Goal: Transaction & Acquisition: Subscribe to service/newsletter

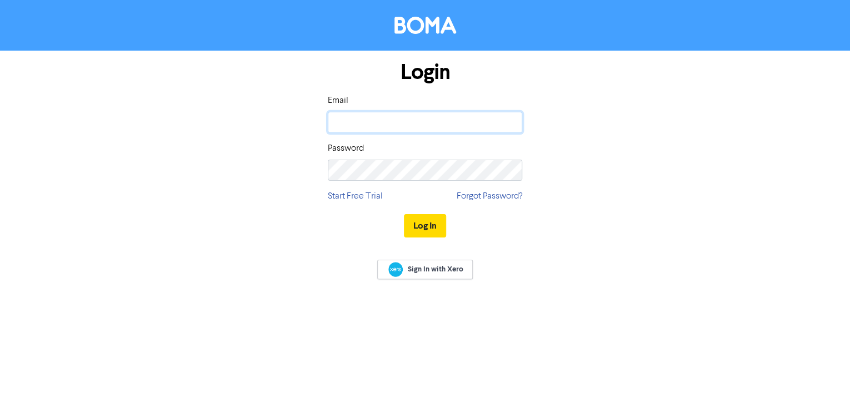
click at [455, 122] on input "email" at bounding box center [425, 122] width 194 height 21
type input "[EMAIL_ADDRESS][DOMAIN_NAME]"
click at [404, 214] on button "Log In" at bounding box center [425, 225] width 42 height 23
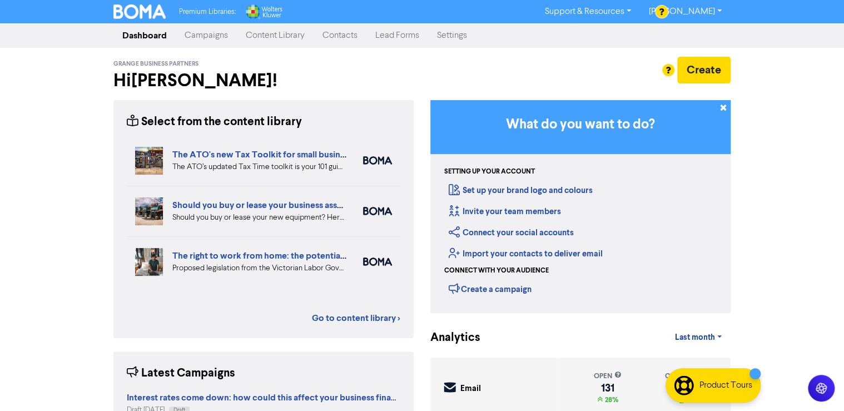
click at [208, 38] on link "Campaigns" at bounding box center [206, 35] width 61 height 22
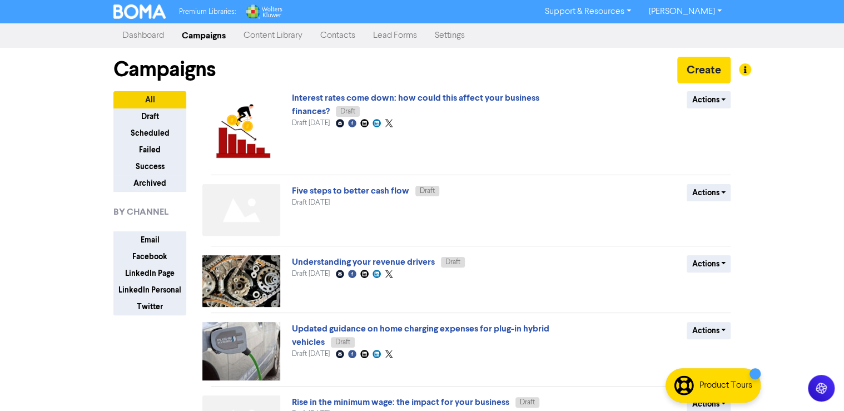
click at [287, 38] on link "Content Library" at bounding box center [273, 35] width 77 height 22
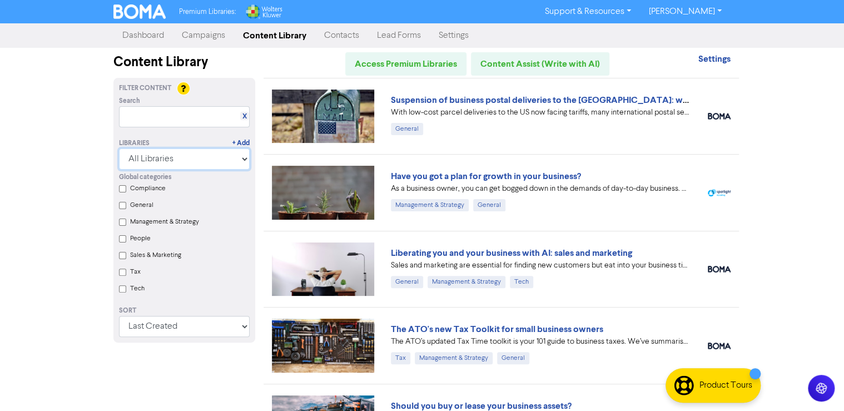
click at [205, 161] on select "All Libraries BOMA Other Partners Wolters Kluwer CCH Premium Xero" at bounding box center [184, 158] width 131 height 21
click at [557, 173] on link "Have you got a plan for growth in your business?" at bounding box center [486, 176] width 190 height 11
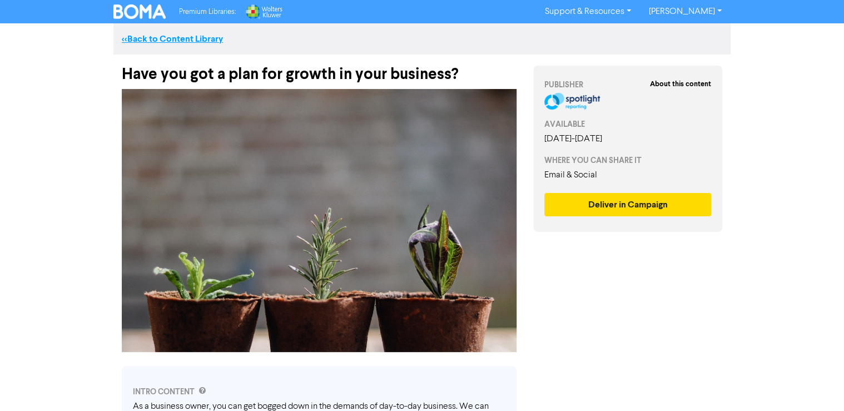
click at [131, 39] on link "<< Back to Content Library" at bounding box center [172, 38] width 101 height 11
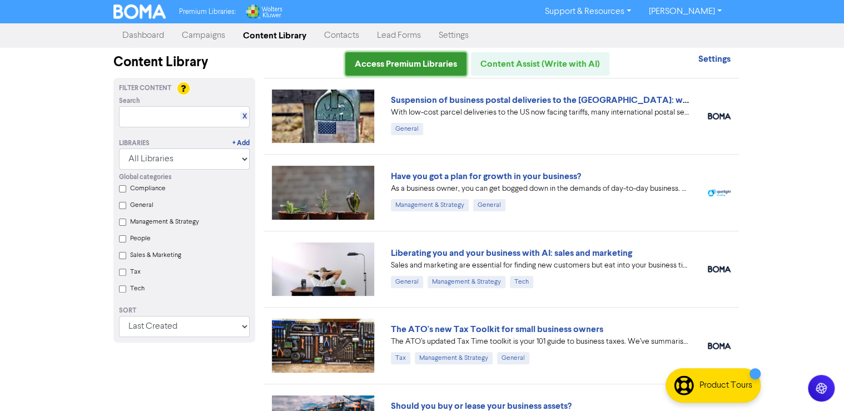
click at [415, 67] on link "Access Premium Libraries" at bounding box center [405, 63] width 121 height 23
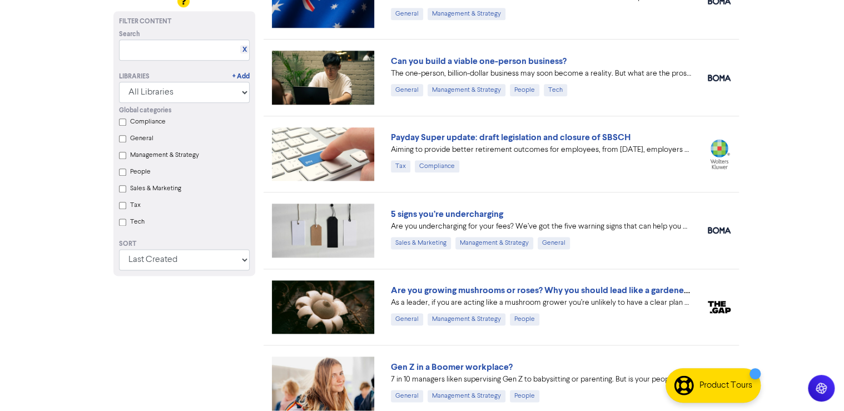
scroll to position [578, 0]
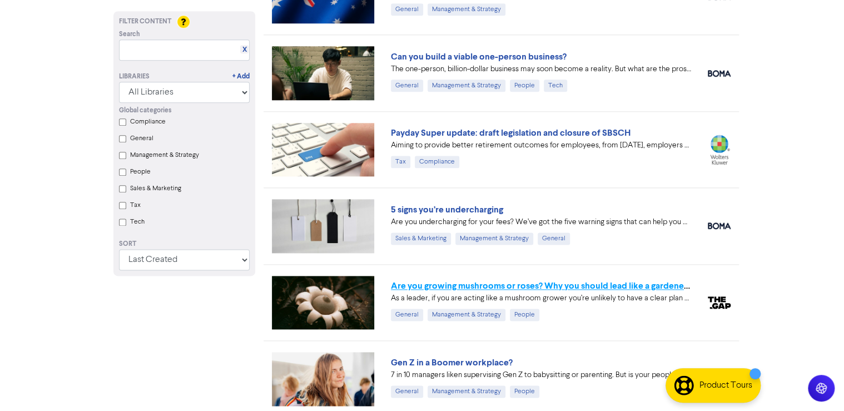
click at [447, 284] on link "Are you growing mushrooms or roses? Why you should lead like a gardener, not a …" at bounding box center [566, 285] width 351 height 11
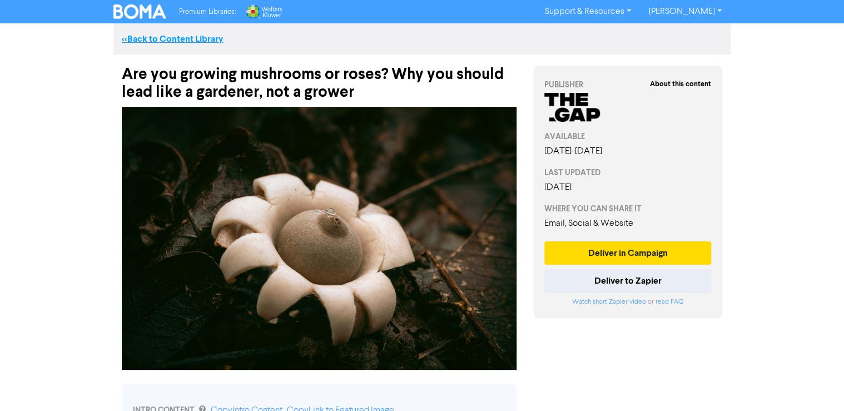
click at [178, 39] on link "<< Back to Content Library" at bounding box center [172, 38] width 101 height 11
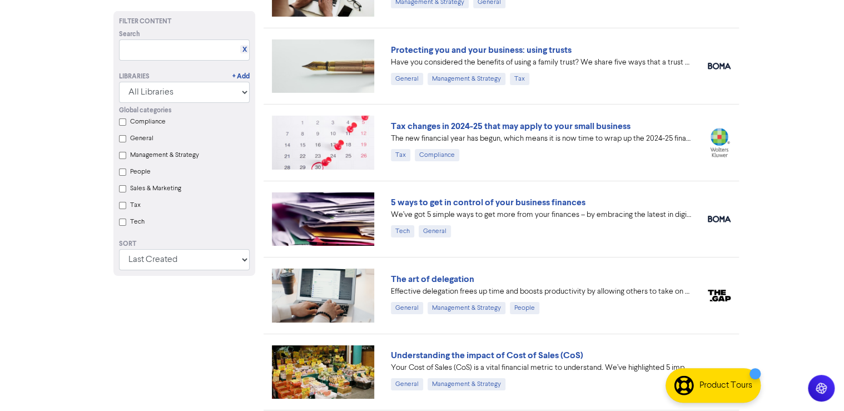
scroll to position [1778, 0]
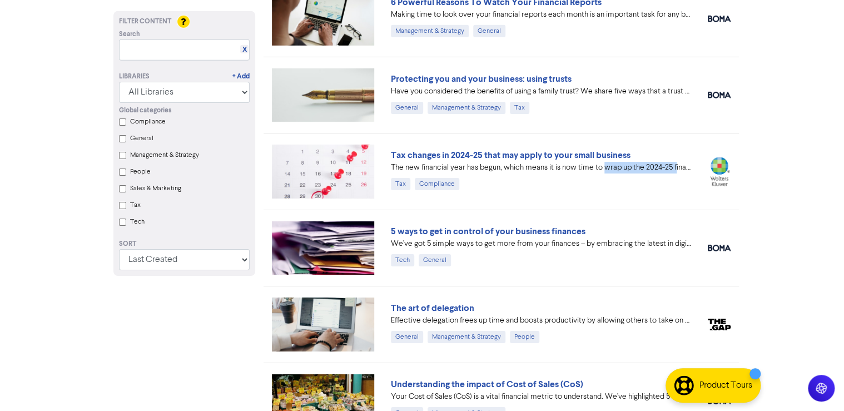
drag, startPoint x: 602, startPoint y: 164, endPoint x: 674, endPoint y: 163, distance: 71.7
click at [674, 163] on div "The new financial year has begun, which means it is now time to wrap up the 202…" at bounding box center [541, 168] width 300 height 12
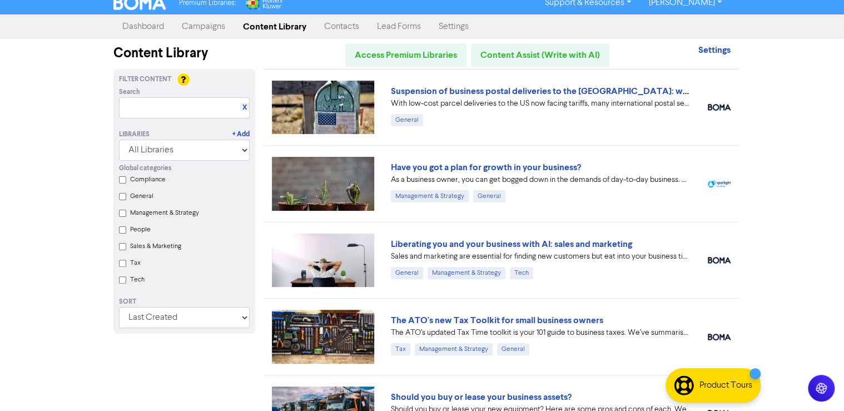
scroll to position [0, 0]
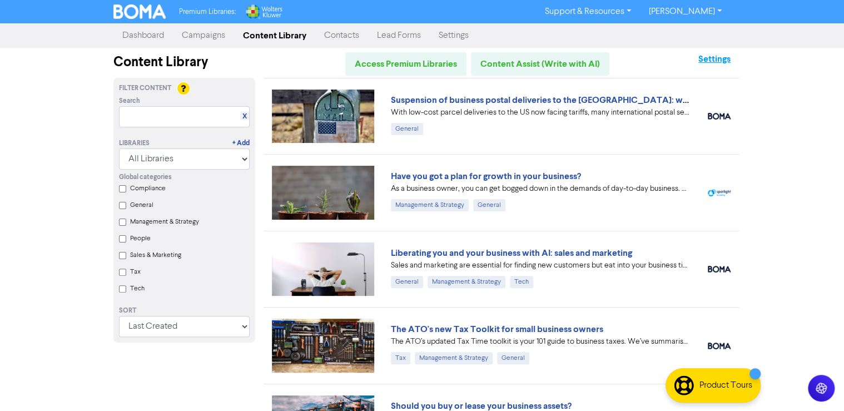
click at [721, 54] on strong "Settings" at bounding box center [714, 58] width 32 height 11
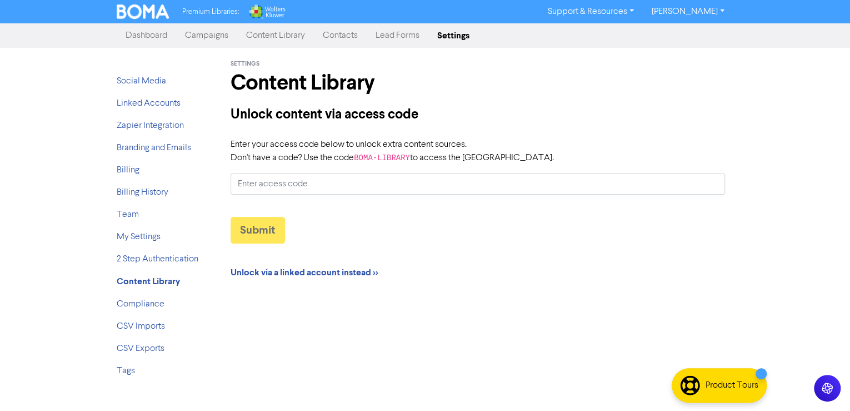
click at [386, 157] on code "BOMA-LIBRARY" at bounding box center [382, 157] width 56 height 9
click at [386, 173] on input "Enter your access code below to unlock extra content sources. Don't have a code…" at bounding box center [478, 183] width 495 height 21
type input "BOMA-LIBRARY"
click at [254, 222] on button "Submit" at bounding box center [258, 230] width 54 height 27
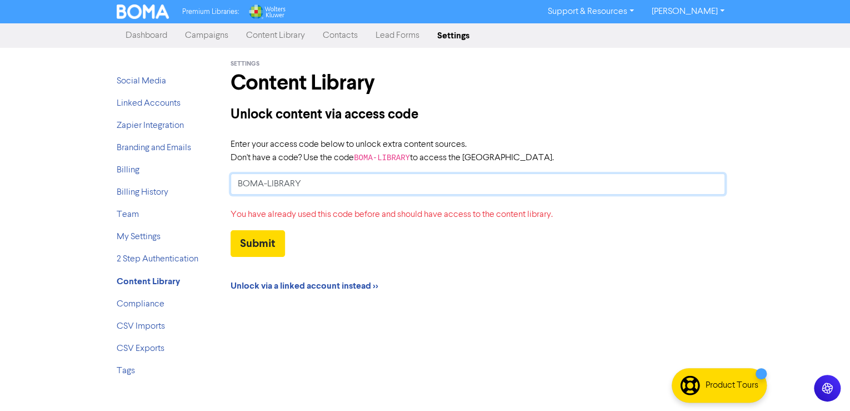
drag, startPoint x: 313, startPoint y: 182, endPoint x: 93, endPoint y: 177, distance: 219.6
click at [93, 177] on div "Premium Libraries: Support & Resources Video Tutorials FAQ & Guides Marketing E…" at bounding box center [425, 205] width 850 height 411
click at [142, 37] on link "Dashboard" at bounding box center [146, 35] width 59 height 22
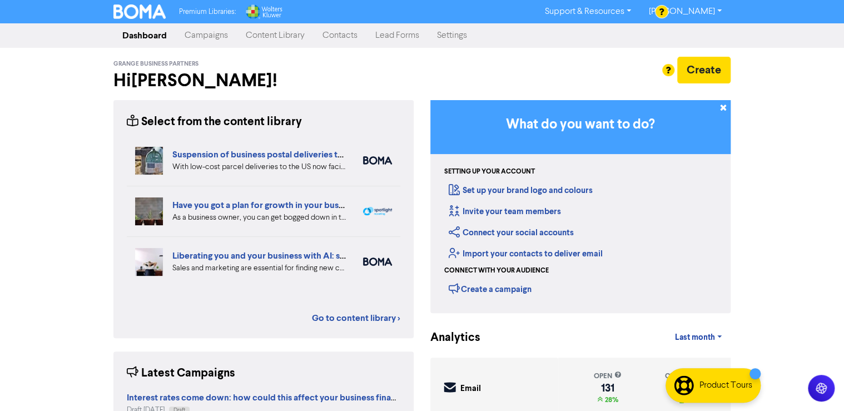
click at [286, 37] on link "Content Library" at bounding box center [275, 35] width 77 height 22
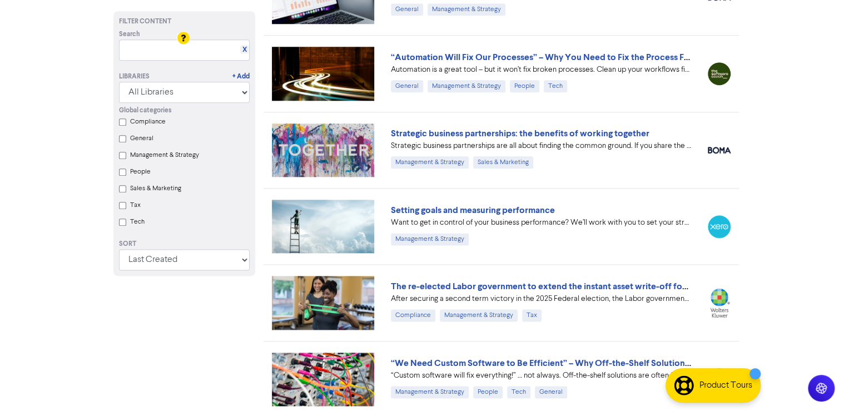
scroll to position [4795, 0]
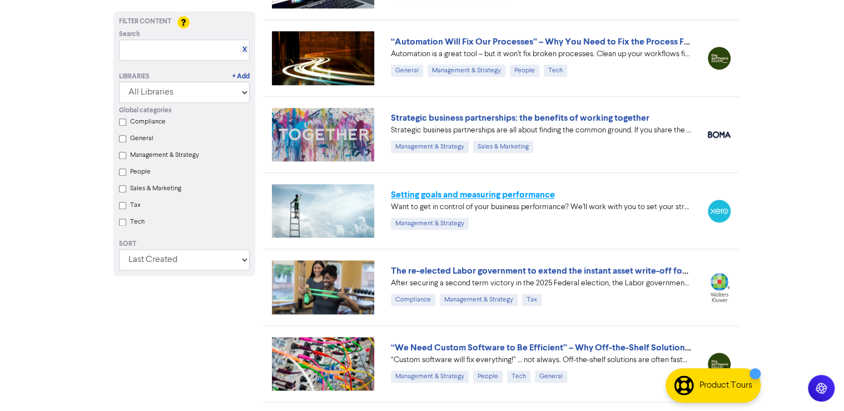
click at [451, 189] on link "Setting goals and measuring performance" at bounding box center [473, 194] width 164 height 11
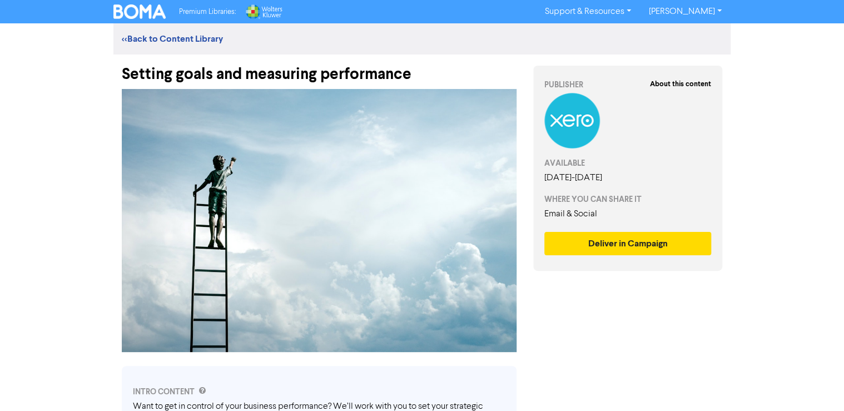
click at [611, 12] on link "Support & Resources" at bounding box center [588, 12] width 104 height 18
click at [613, 47] on button "FAQ & Guides" at bounding box center [588, 46] width 104 height 13
click at [142, 38] on link "<< Back to Content Library" at bounding box center [172, 38] width 101 height 11
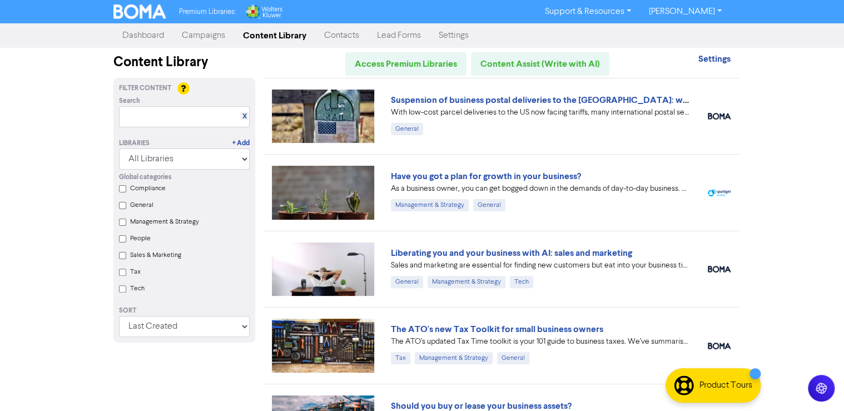
click at [466, 41] on link "Settings" at bounding box center [454, 35] width 48 height 22
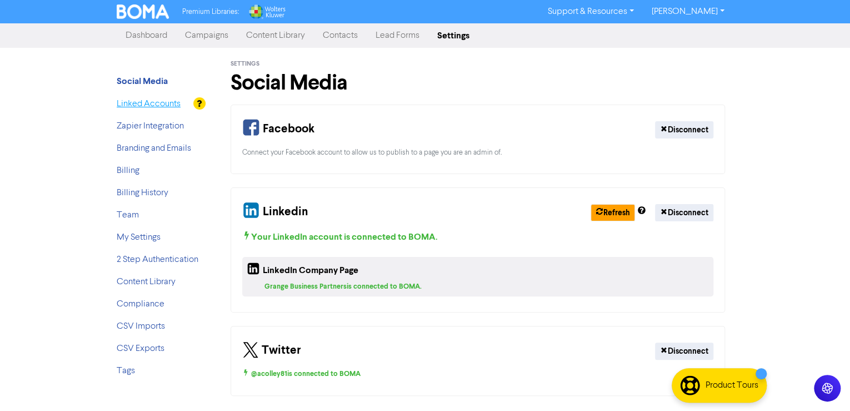
click at [158, 101] on link "Linked Accounts" at bounding box center [149, 103] width 64 height 9
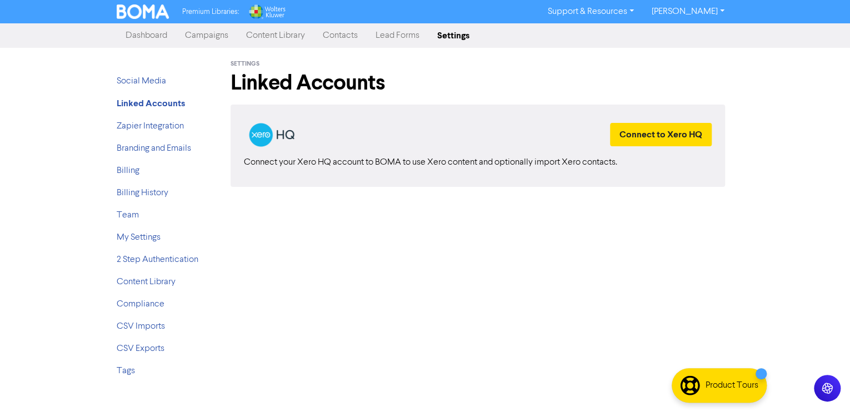
click at [266, 38] on link "Content Library" at bounding box center [275, 35] width 77 height 22
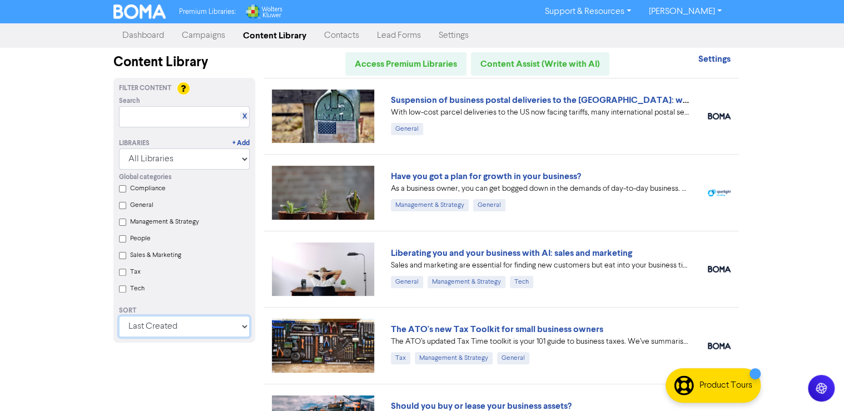
click at [164, 329] on select "Last Created First Created Title Ascending Title Descending Library Ascending L…" at bounding box center [184, 326] width 131 height 21
click at [162, 327] on select "Last Created First Created Title Ascending Title Descending Library Ascending L…" at bounding box center [184, 326] width 131 height 21
click at [184, 161] on select "All Libraries BOMA Other Partners Wolters Kluwer CCH Premium Xero" at bounding box center [184, 158] width 131 height 21
select select "Xero"
click at [119, 148] on select "All Libraries BOMA Other Partners Wolters Kluwer CCH Premium Xero" at bounding box center [184, 158] width 131 height 21
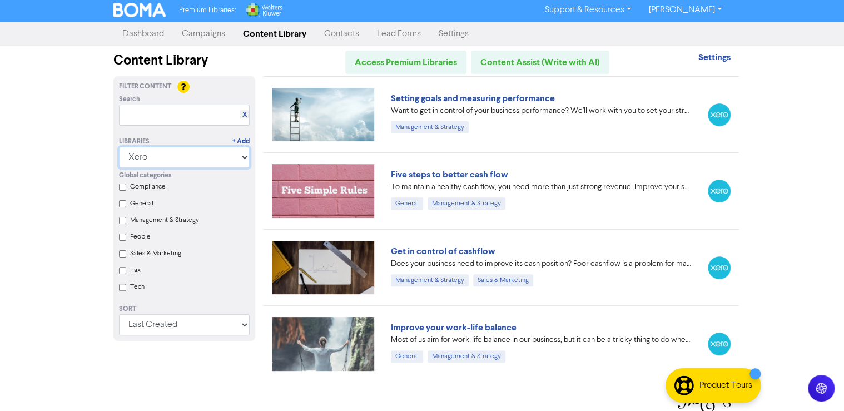
scroll to position [3, 0]
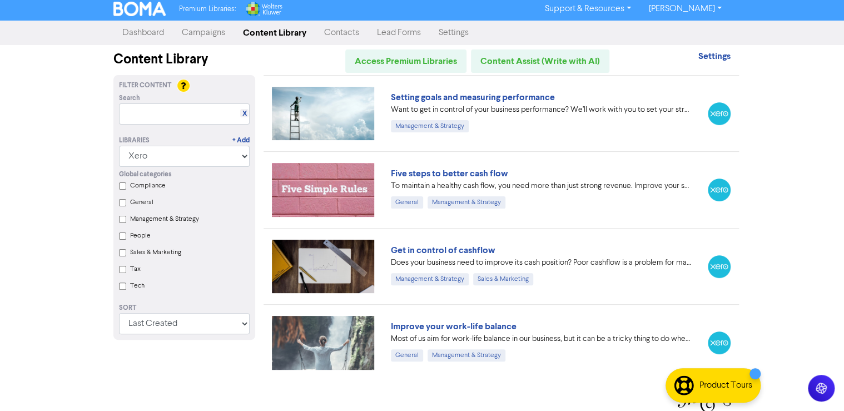
click at [196, 33] on link "Campaigns" at bounding box center [203, 33] width 61 height 22
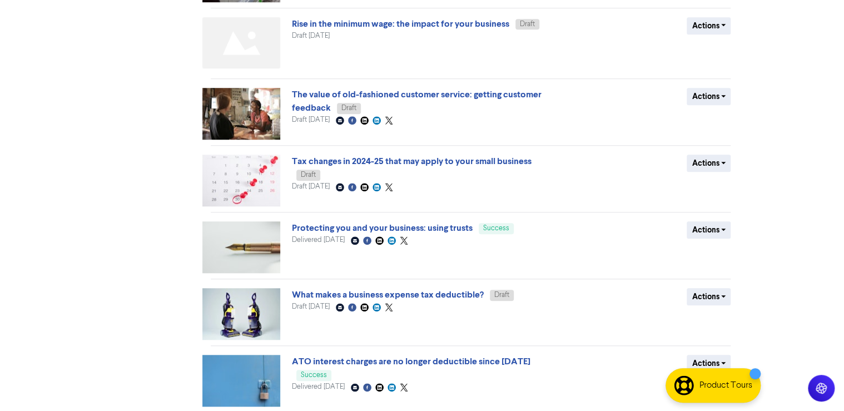
scroll to position [418, 0]
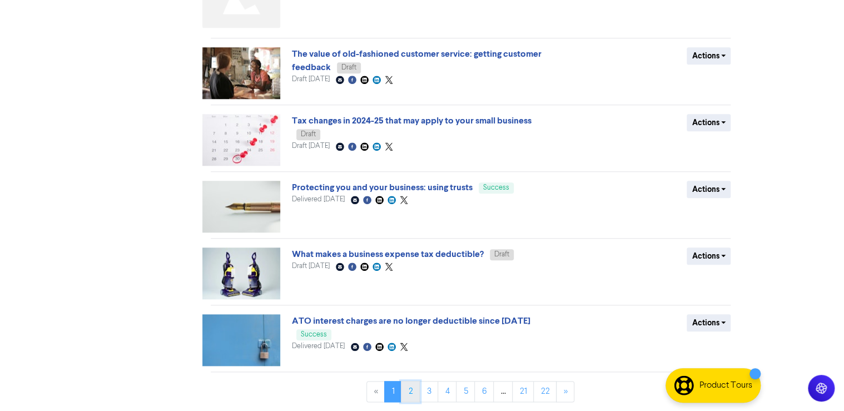
click at [412, 393] on link "2" at bounding box center [410, 391] width 19 height 21
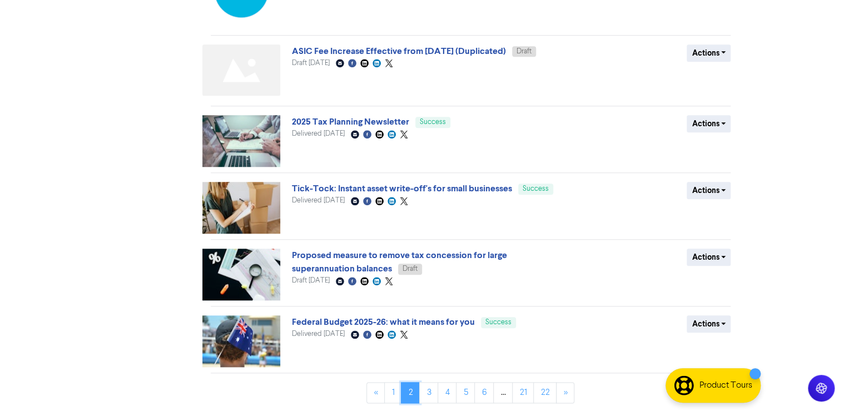
scroll to position [412, 0]
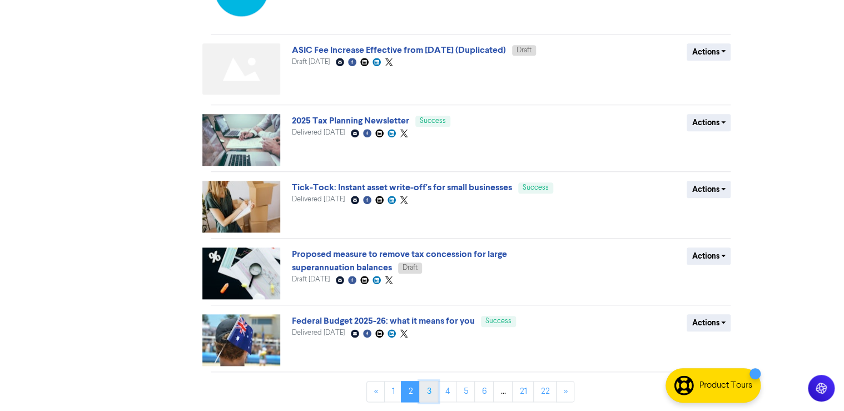
click at [434, 388] on link "3" at bounding box center [428, 391] width 19 height 21
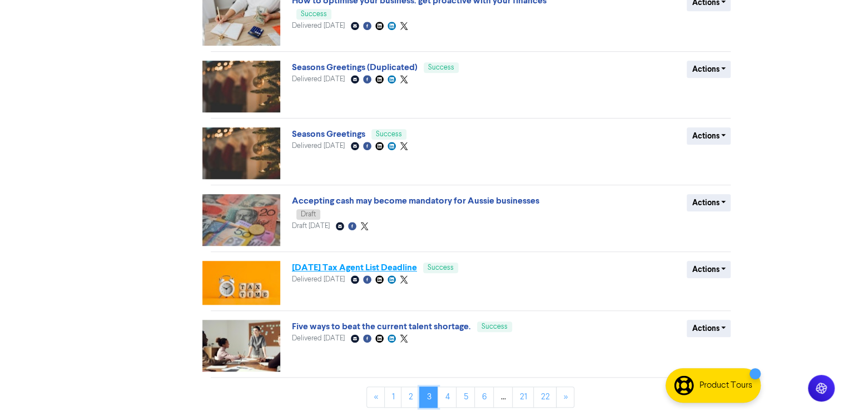
scroll to position [375, 0]
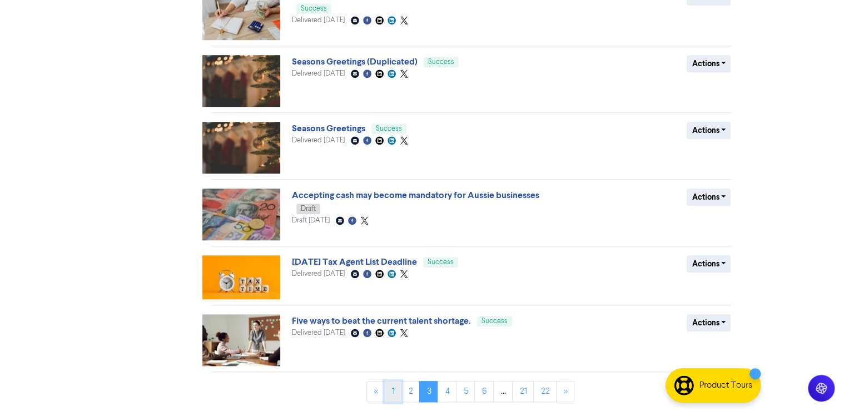
click at [390, 388] on link "1" at bounding box center [392, 391] width 17 height 21
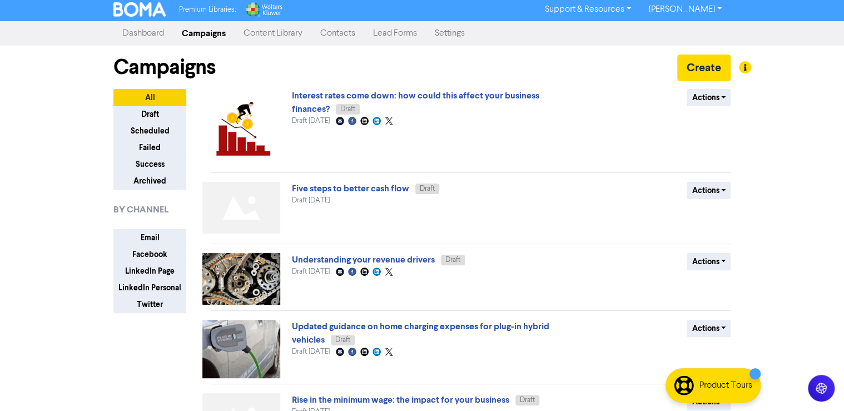
scroll to position [0, 0]
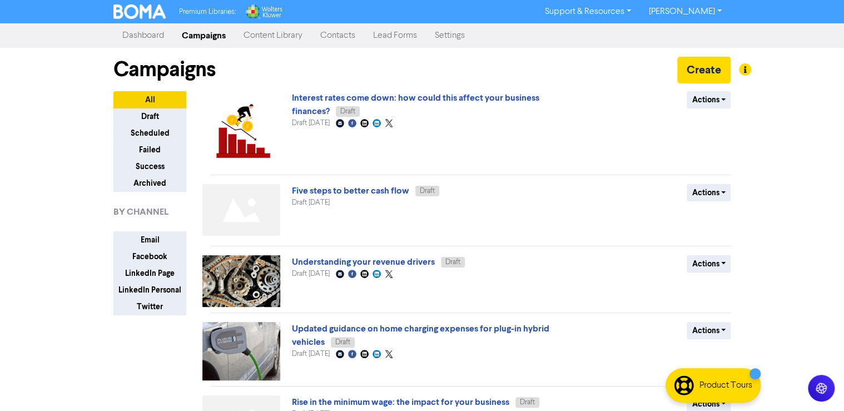
click at [281, 38] on link "Content Library" at bounding box center [273, 35] width 77 height 22
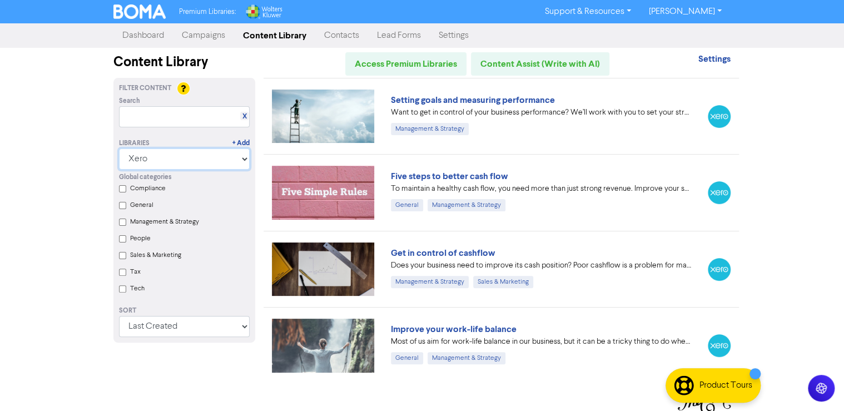
click at [239, 157] on select "All Libraries BOMA Other Partners Wolters Kluwer CCH Premium Xero" at bounding box center [184, 158] width 131 height 21
select select
click at [122, 148] on select "All Libraries BOMA Other Partners Wolters Kluwer CCH Premium Xero" at bounding box center [184, 158] width 131 height 21
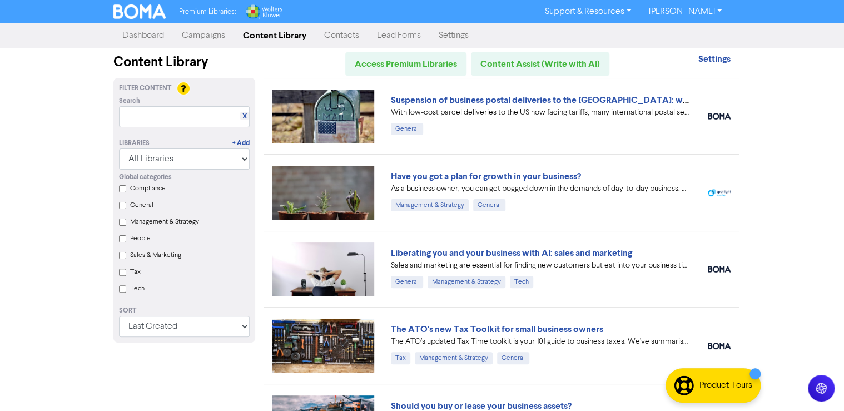
click at [782, 92] on div "Premium Libraries: Support & Resources Video Tutorials FAQ & Guides Marketing E…" at bounding box center [422, 205] width 844 height 411
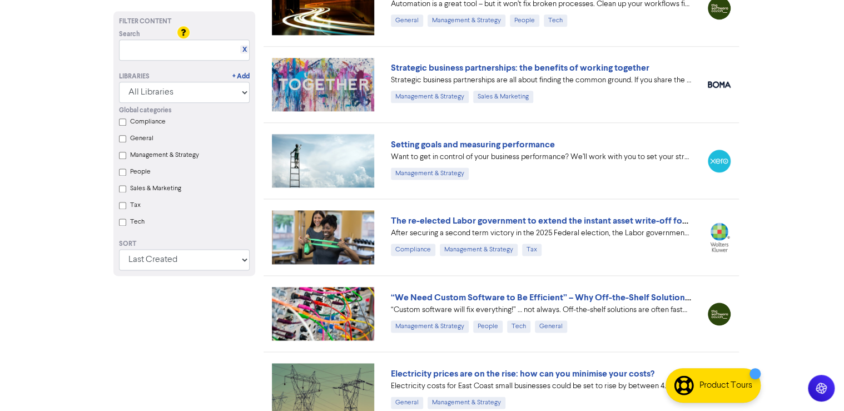
scroll to position [4889, 0]
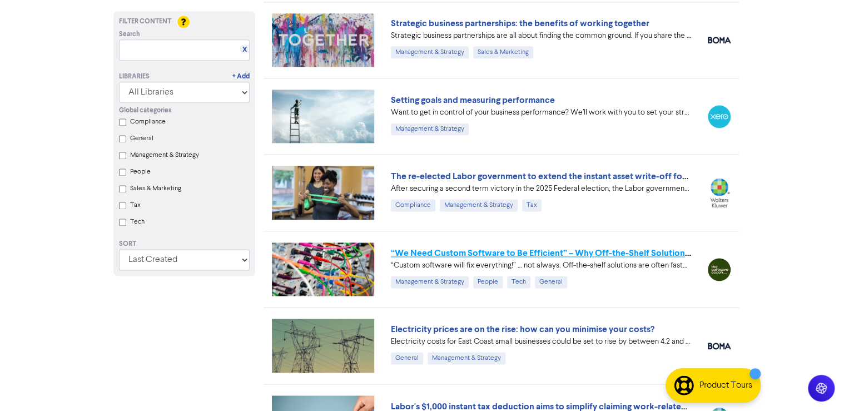
click at [600, 247] on link "“We Need Custom Software to Be Efficient” – Why Off-the-Shelf Solutions Are Oft…" at bounding box center [574, 252] width 367 height 11
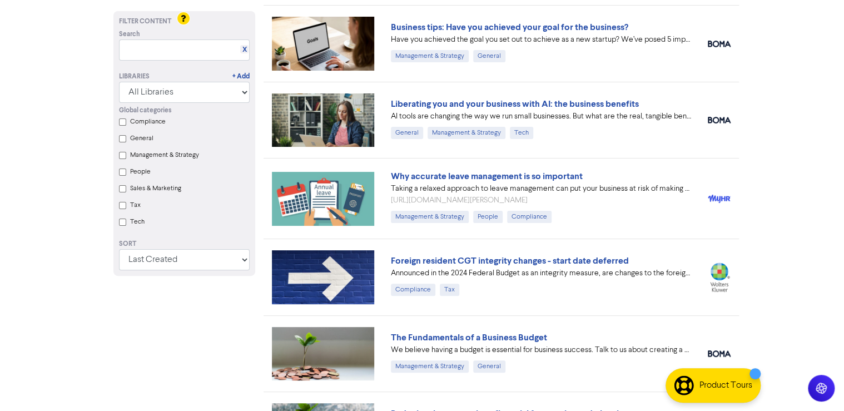
scroll to position [6340, 0]
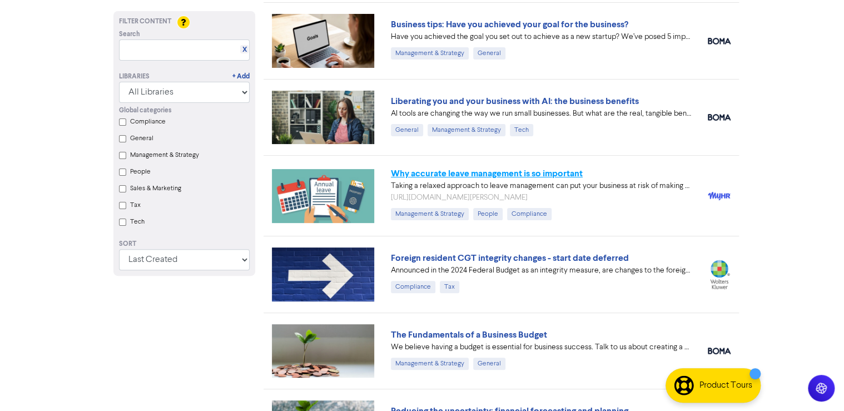
click at [506, 168] on link "Why accurate leave management is so important" at bounding box center [487, 173] width 192 height 11
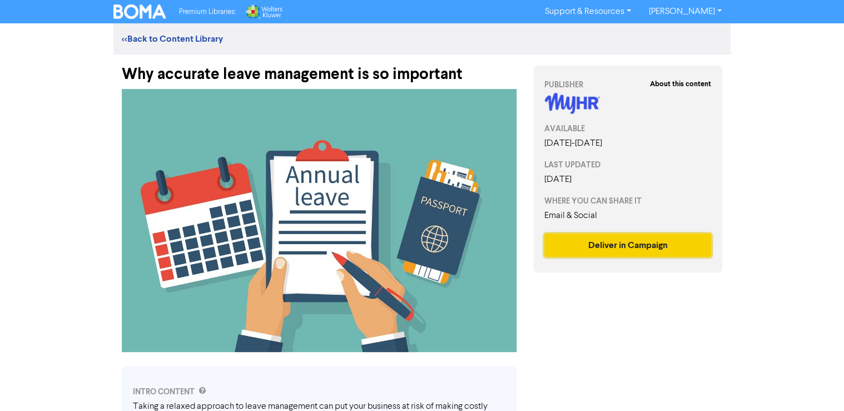
click at [640, 251] on button "Deliver in Campaign" at bounding box center [627, 244] width 167 height 23
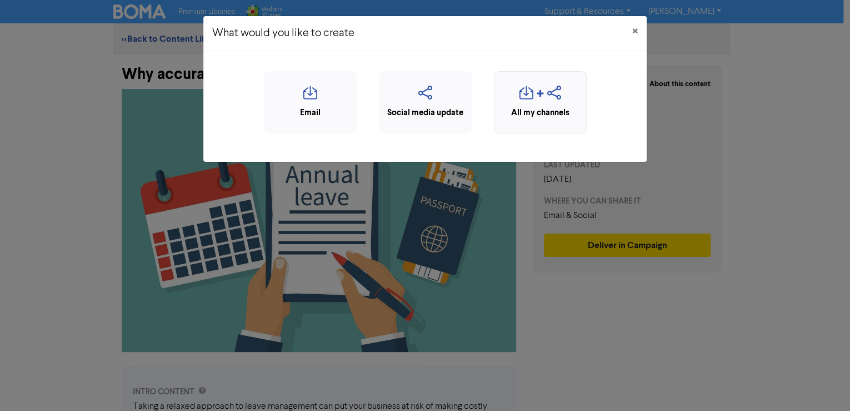
click at [527, 101] on icon "button" at bounding box center [527, 96] width 14 height 21
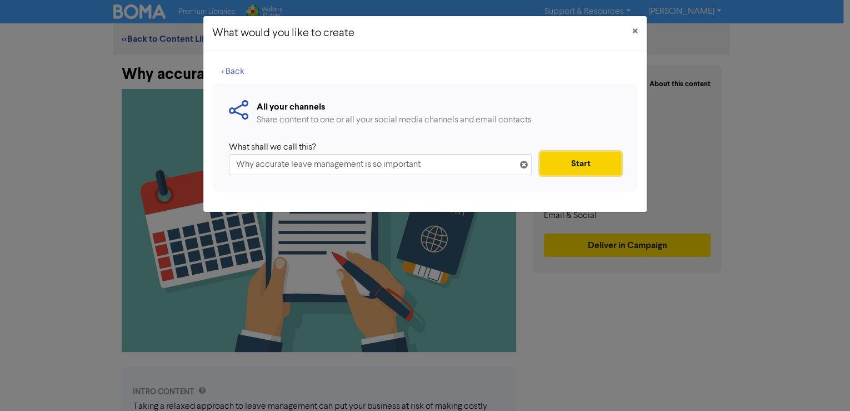
click at [560, 164] on button "Start" at bounding box center [580, 163] width 81 height 23
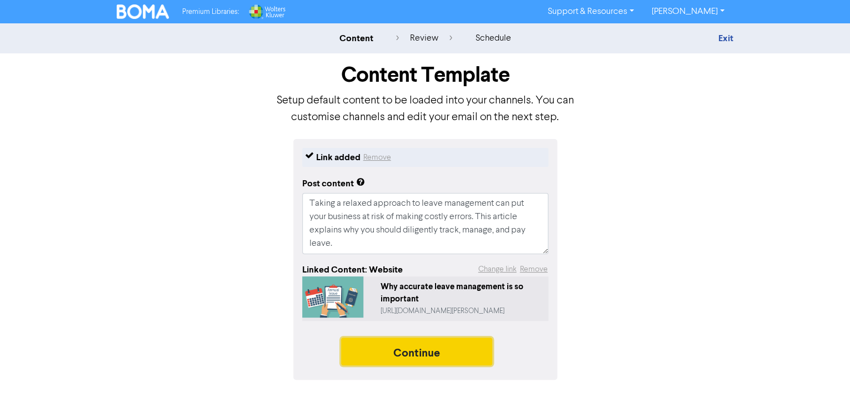
click at [417, 353] on button "Continue" at bounding box center [416, 351] width 151 height 28
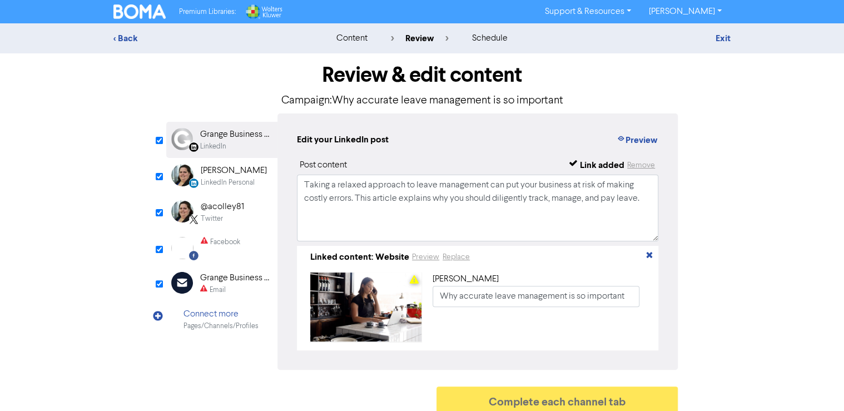
scroll to position [13, 0]
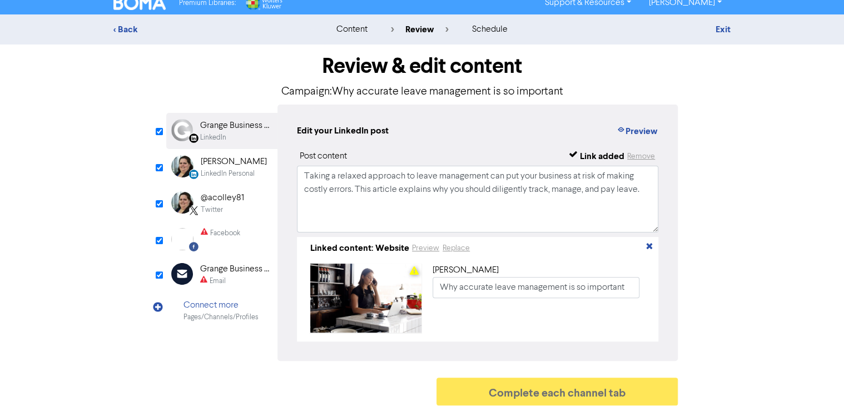
click at [733, 26] on div "Exit" at bounding box center [632, 29] width 211 height 13
click at [724, 24] on link "Exit" at bounding box center [722, 29] width 15 height 11
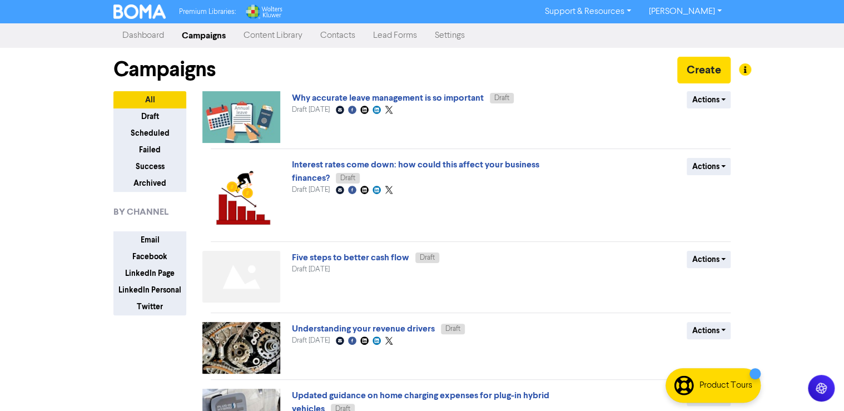
scroll to position [13, 0]
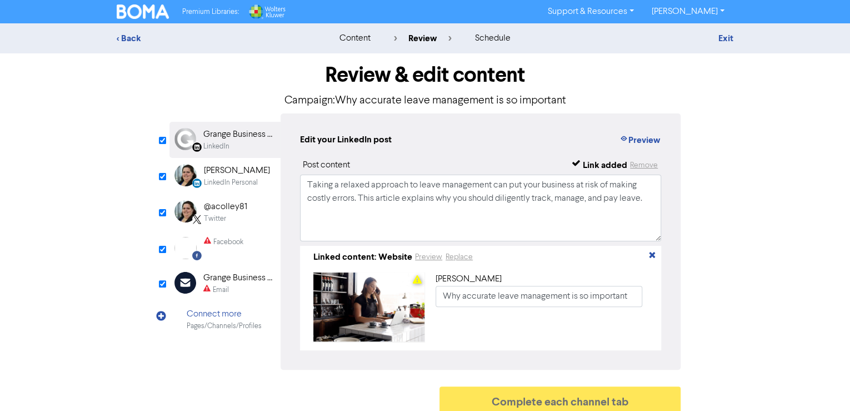
type textarea "x"
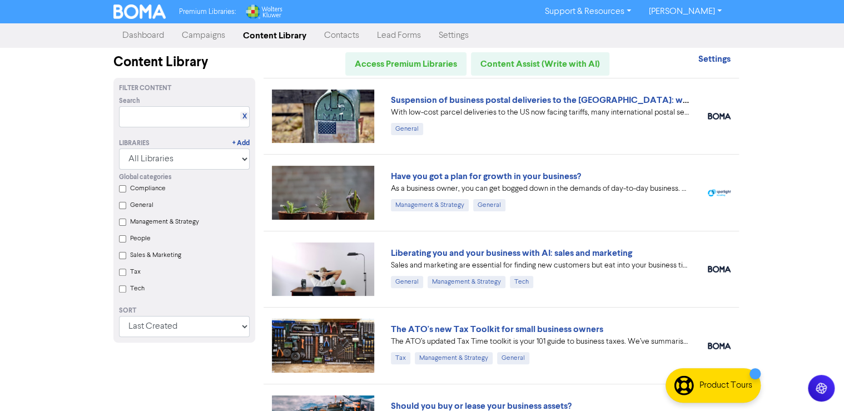
scroll to position [6340, 0]
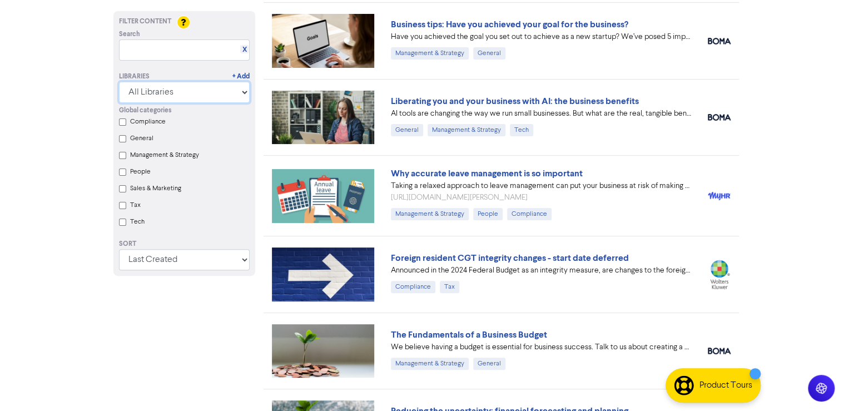
click at [162, 96] on select "All Libraries BOMA Other Partners Wolters Kluwer CCH Premium Xero" at bounding box center [184, 92] width 131 height 21
click at [162, 53] on input "text" at bounding box center [184, 49] width 131 height 21
type input "[PERSON_NAME]"
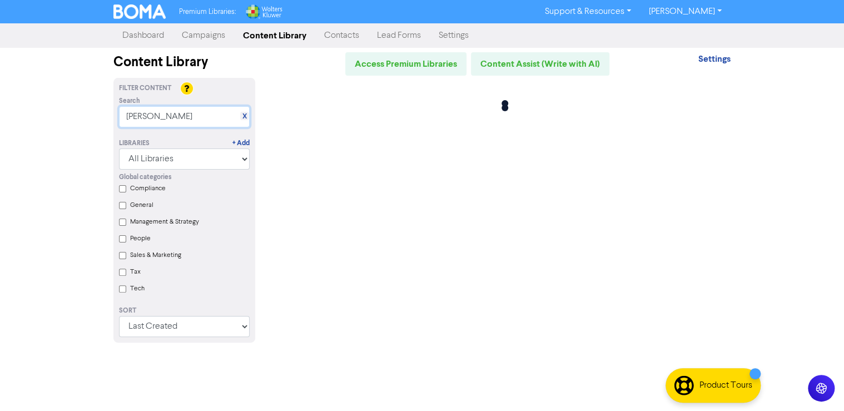
scroll to position [0, 0]
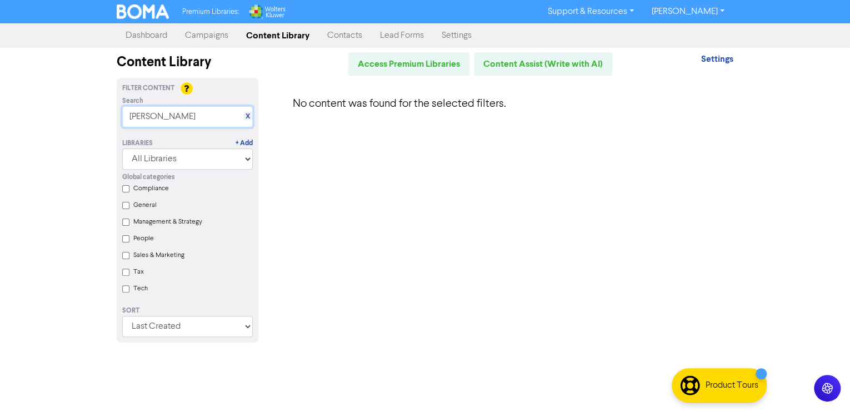
drag, startPoint x: 160, startPoint y: 112, endPoint x: -40, endPoint y: 111, distance: 200.1
click at [0, 111] on html "Premium Libraries: Support & Resources Video Tutorials FAQ & Guides Marketing E…" at bounding box center [425, 205] width 850 height 411
type input "m"
click at [164, 324] on select "Last Created First Created Title Ascending Title Descending Library Ascending L…" at bounding box center [187, 326] width 131 height 21
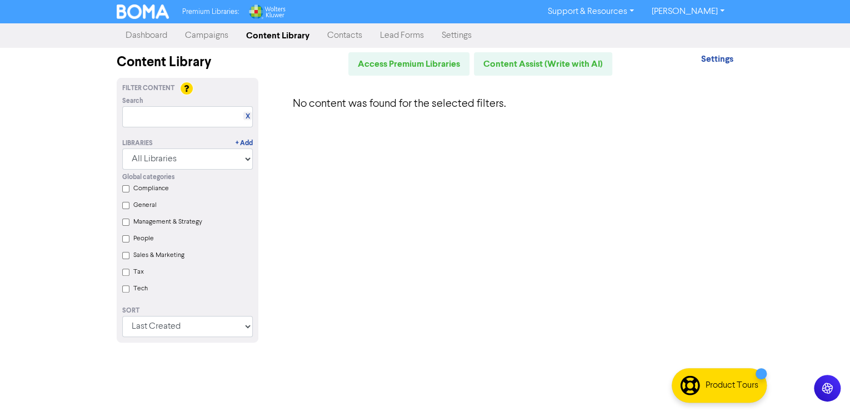
click at [126, 240] on input "People" at bounding box center [125, 238] width 7 height 7
click at [250, 115] on div "X" at bounding box center [247, 116] width 8 height 8
click at [246, 114] on link "X" at bounding box center [248, 116] width 4 height 8
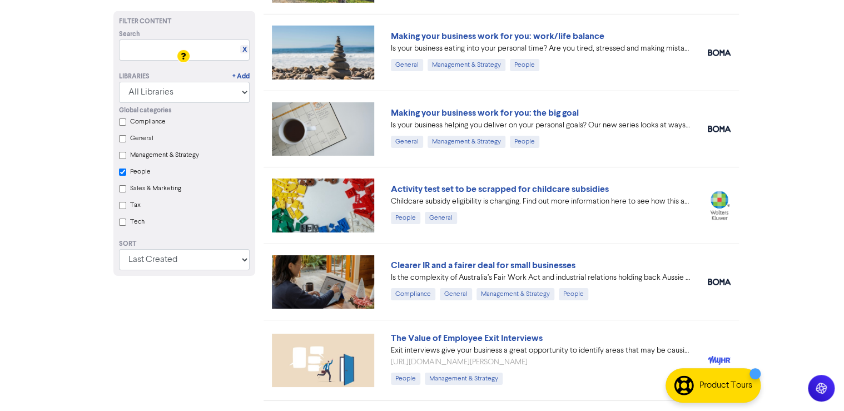
scroll to position [1859, 0]
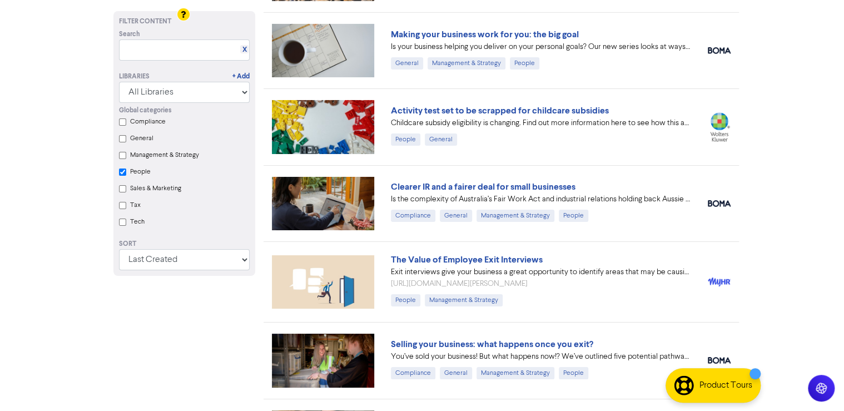
checkbox input "true"
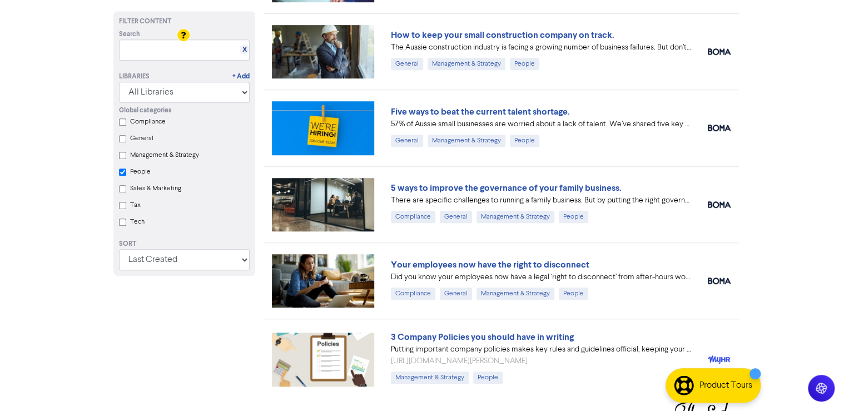
scroll to position [2456, 0]
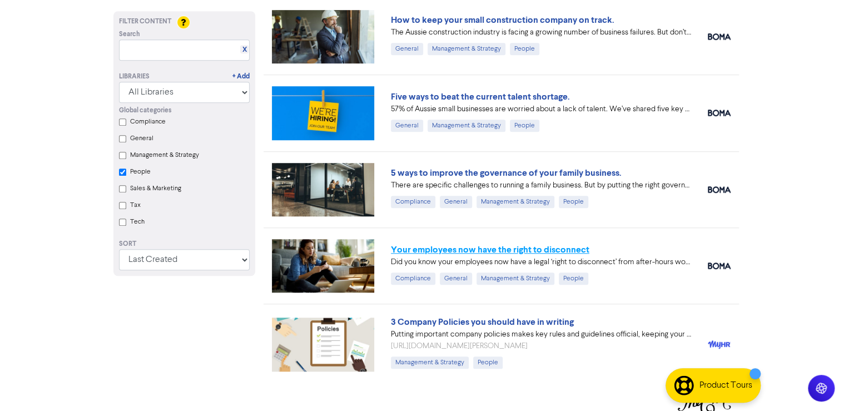
click at [502, 244] on link "Your employees now have the right to disconnect" at bounding box center [490, 249] width 198 height 11
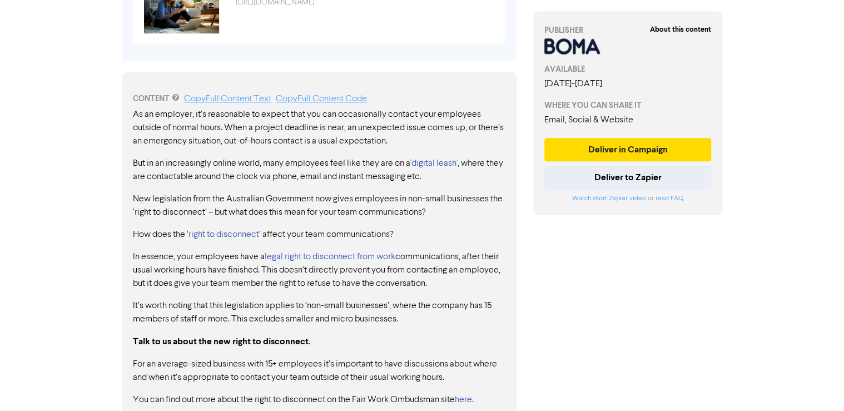
scroll to position [533, 0]
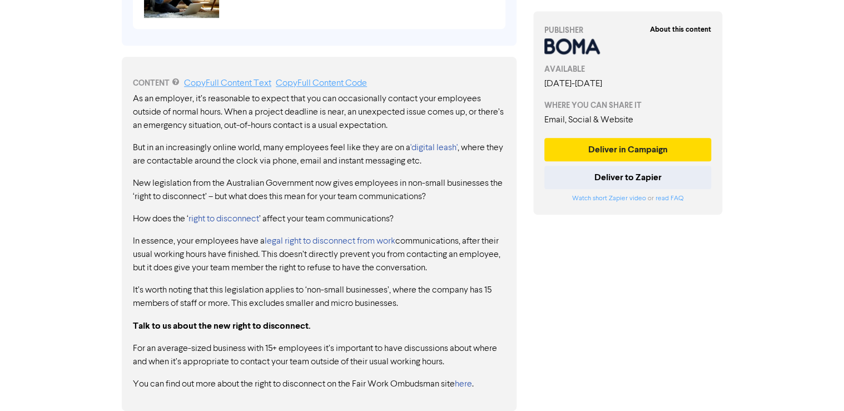
drag, startPoint x: 261, startPoint y: 345, endPoint x: 328, endPoint y: 356, distance: 67.6
click at [328, 356] on p "For an average-sized business with 15+ employees it’s important to have discuss…" at bounding box center [319, 355] width 372 height 27
click at [286, 347] on p "For an average-sized business with 15+ employees it’s important to have discuss…" at bounding box center [319, 355] width 372 height 27
drag, startPoint x: 263, startPoint y: 344, endPoint x: 327, endPoint y: 345, distance: 63.9
click at [327, 345] on p "For an average-sized business with 15+ employees it’s important to have discuss…" at bounding box center [319, 355] width 372 height 27
